Goal: Task Accomplishment & Management: Manage account settings

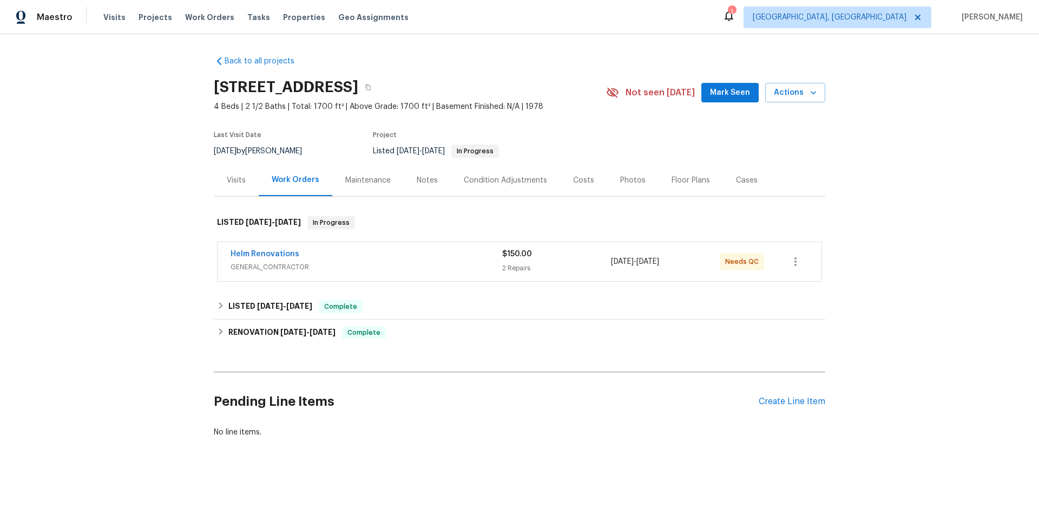
click at [323, 254] on div "Helm Renovations" at bounding box center [367, 254] width 272 height 13
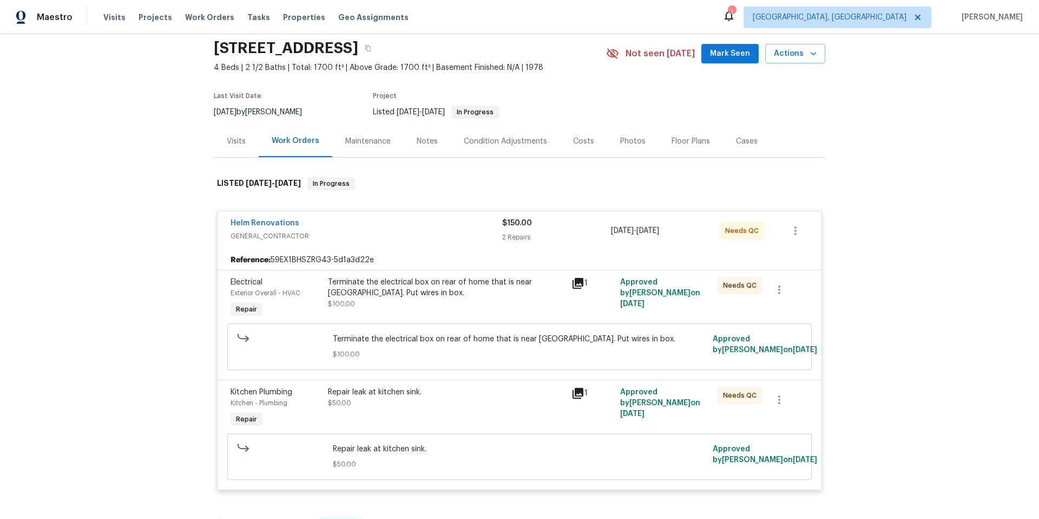
click at [349, 232] on span "GENERAL_CONTRACTOR" at bounding box center [367, 236] width 272 height 11
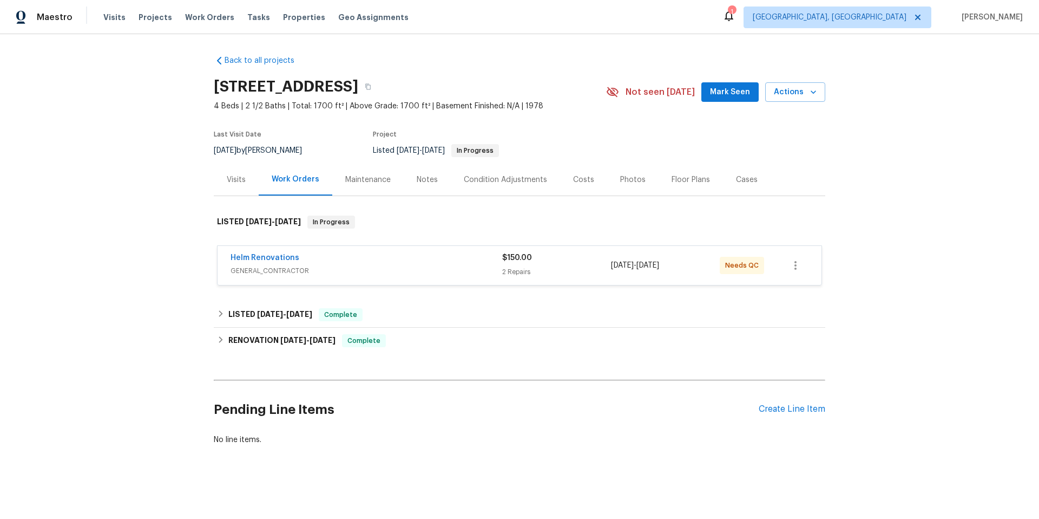
scroll to position [1, 0]
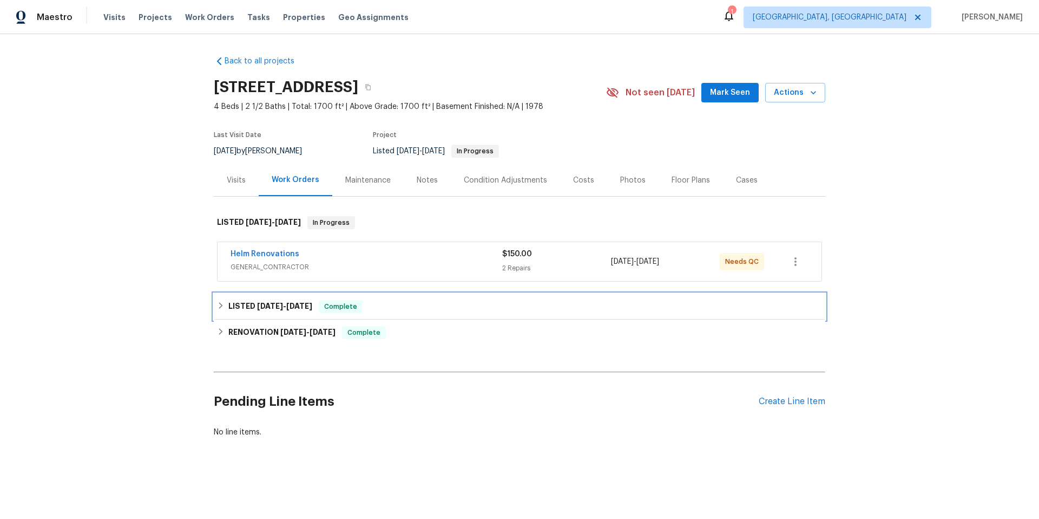
click at [347, 301] on span "Complete" at bounding box center [341, 306] width 42 height 11
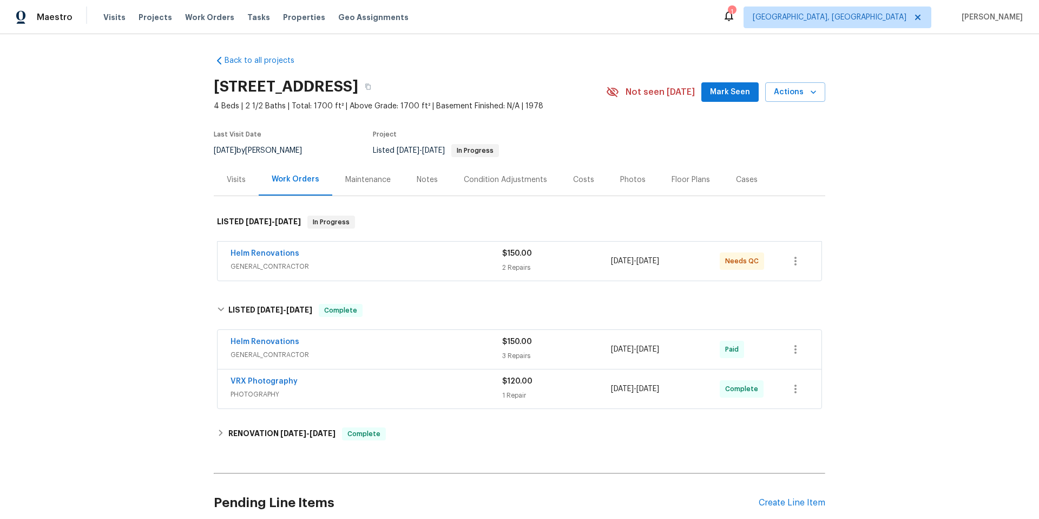
click at [378, 336] on div "Helm Renovations" at bounding box center [367, 342] width 272 height 13
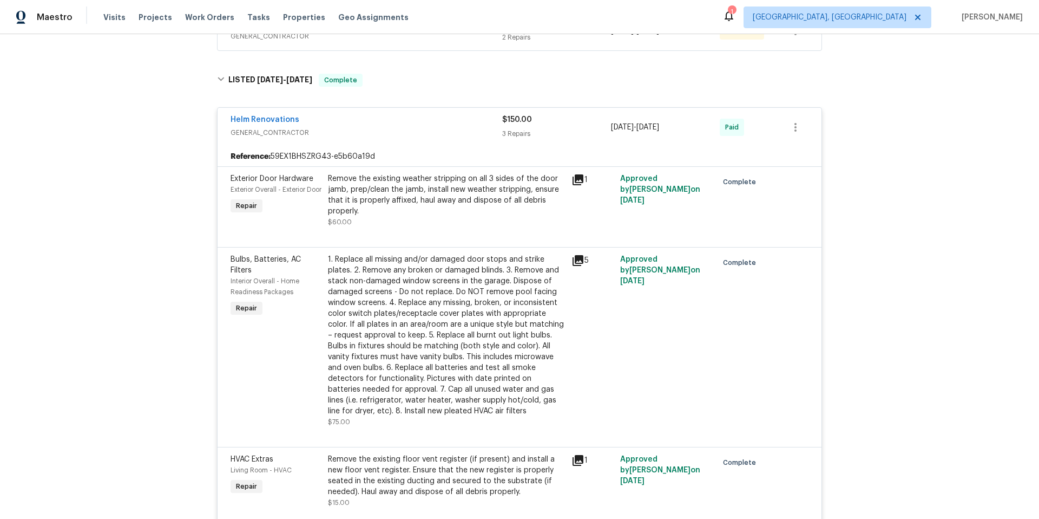
click at [361, 139] on div "Helm Renovations GENERAL_CONTRACTOR" at bounding box center [367, 127] width 272 height 26
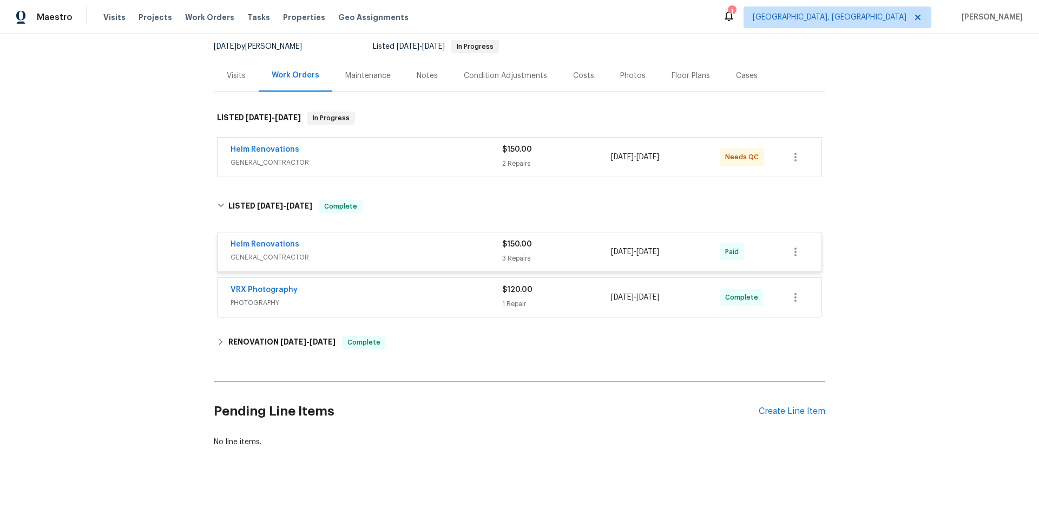
scroll to position [102, 0]
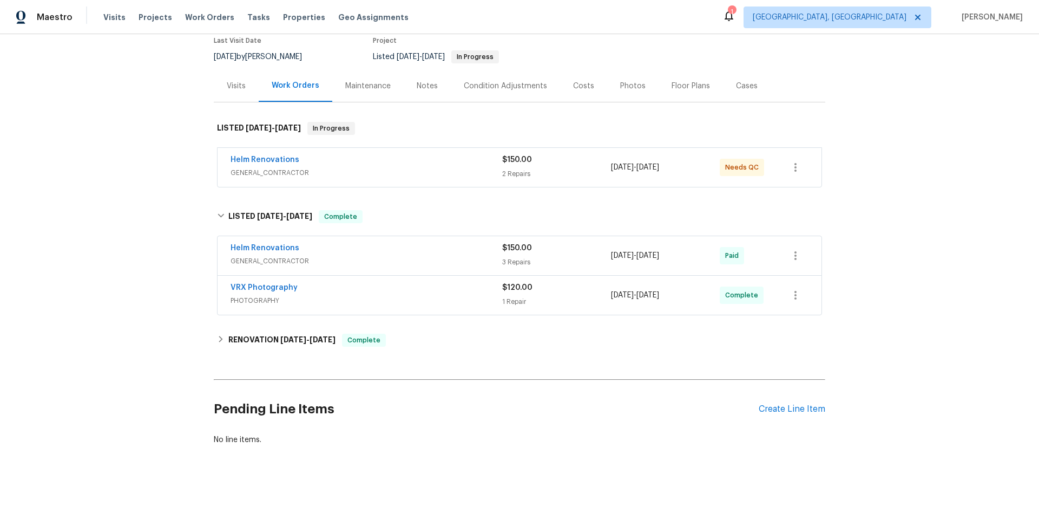
click at [326, 302] on div "VRX Photography PHOTOGRAPHY $120.00 1 Repair [DATE] - [DATE] Complete" at bounding box center [520, 295] width 604 height 39
click at [297, 337] on h6 "RENOVATION [DATE] - [DATE]" at bounding box center [281, 339] width 107 height 13
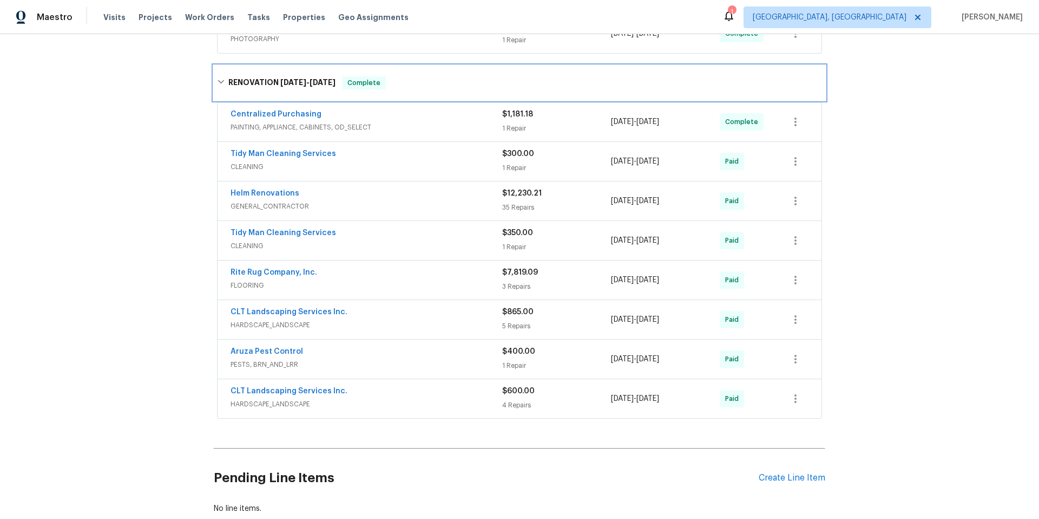
scroll to position [433, 0]
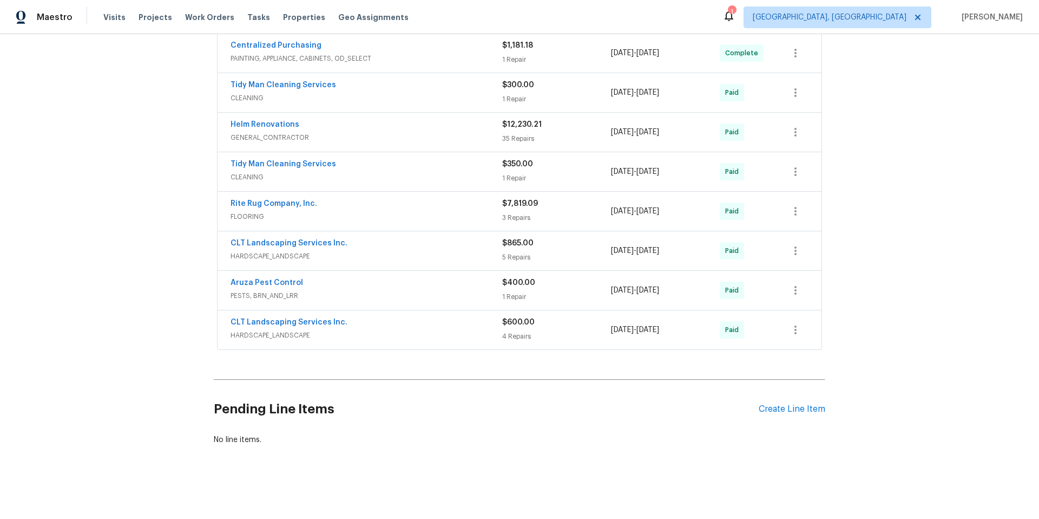
click at [355, 317] on div "CLT Landscaping Services Inc." at bounding box center [367, 323] width 272 height 13
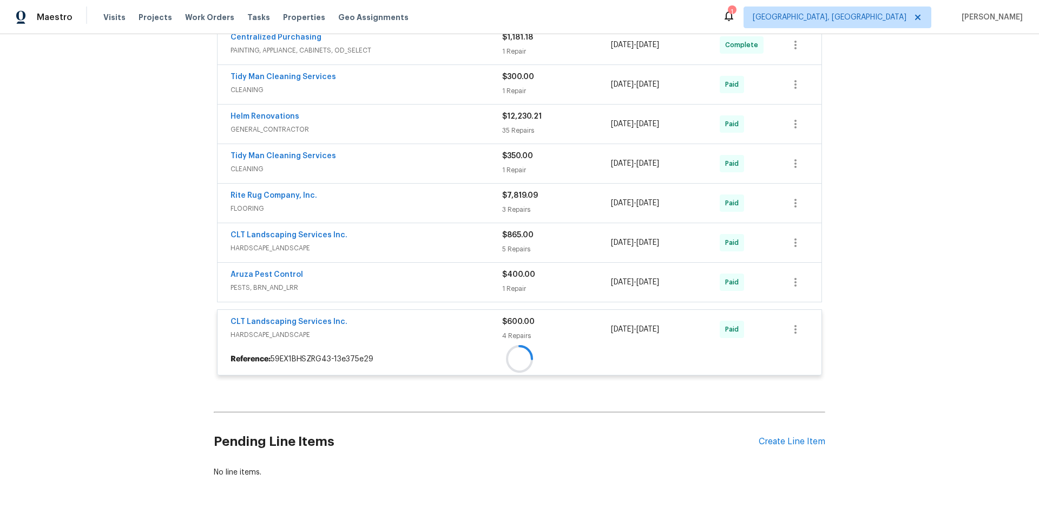
click at [366, 289] on div "Centralized Purchasing PAINTING, APPLIANCE, CABINETS, OD_SELECT $1,181.18 1 Rep…" at bounding box center [519, 203] width 605 height 357
click at [339, 280] on div at bounding box center [520, 188] width 612 height 398
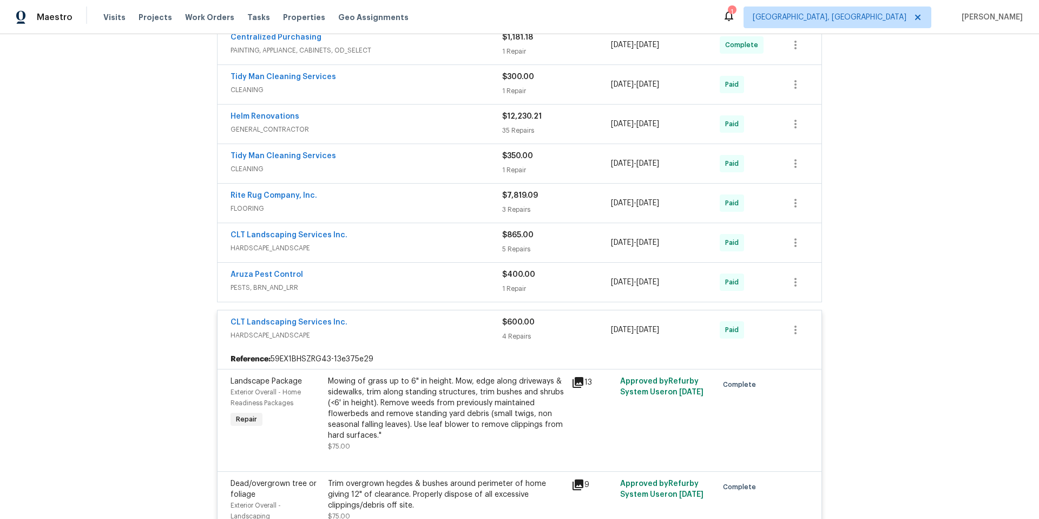
click at [332, 282] on span "PESTS, BRN_AND_LRR" at bounding box center [367, 287] width 272 height 11
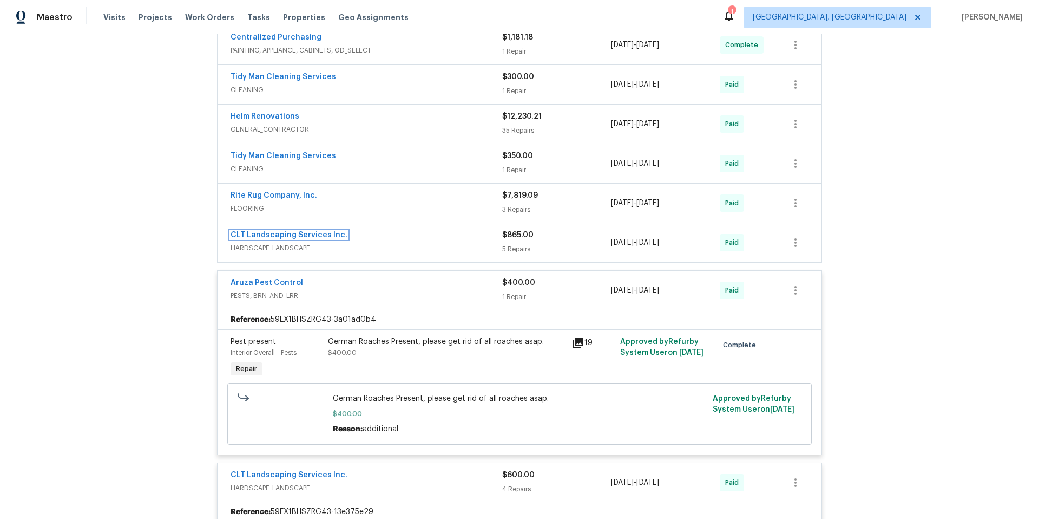
click at [324, 237] on link "CLT Landscaping Services Inc." at bounding box center [289, 235] width 117 height 8
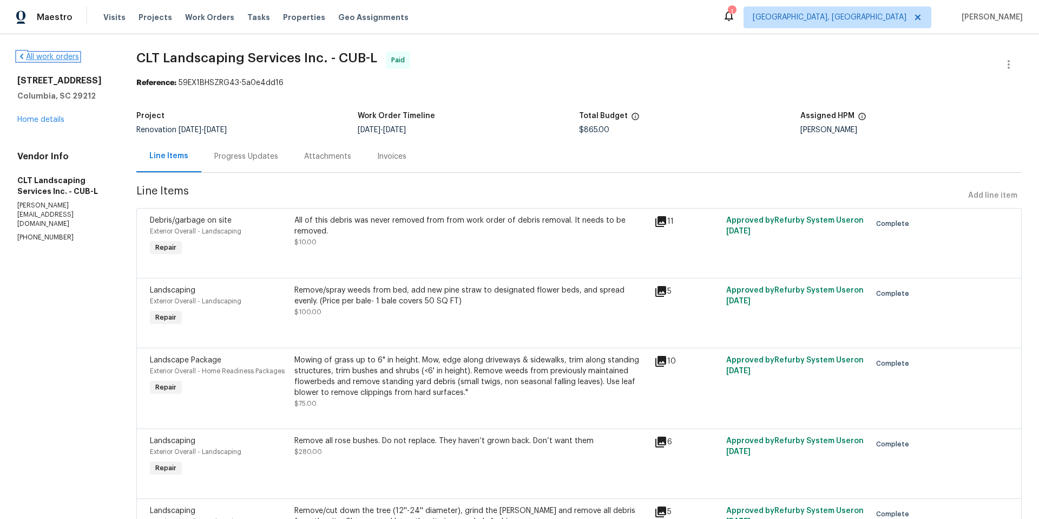
click at [41, 53] on link "All work orders" at bounding box center [48, 57] width 62 height 8
